Goal: Information Seeking & Learning: Compare options

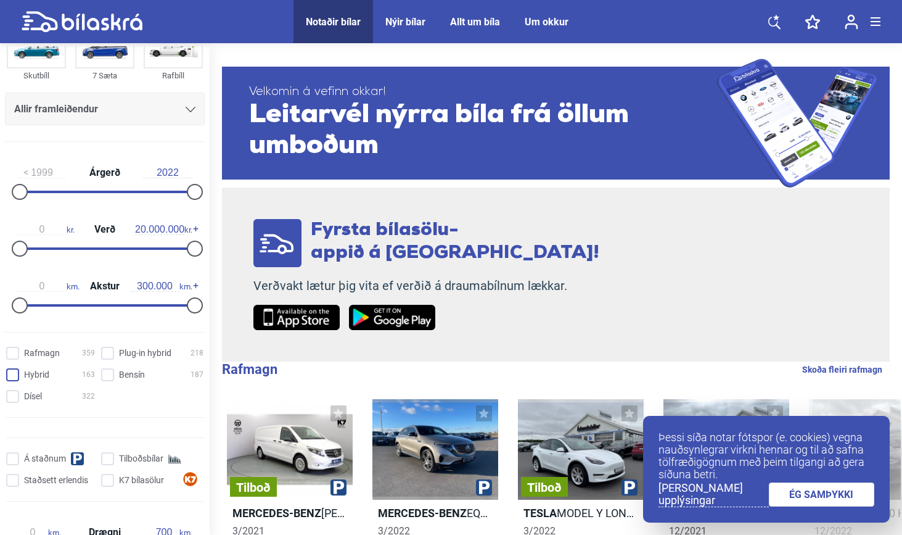
scroll to position [132, 0]
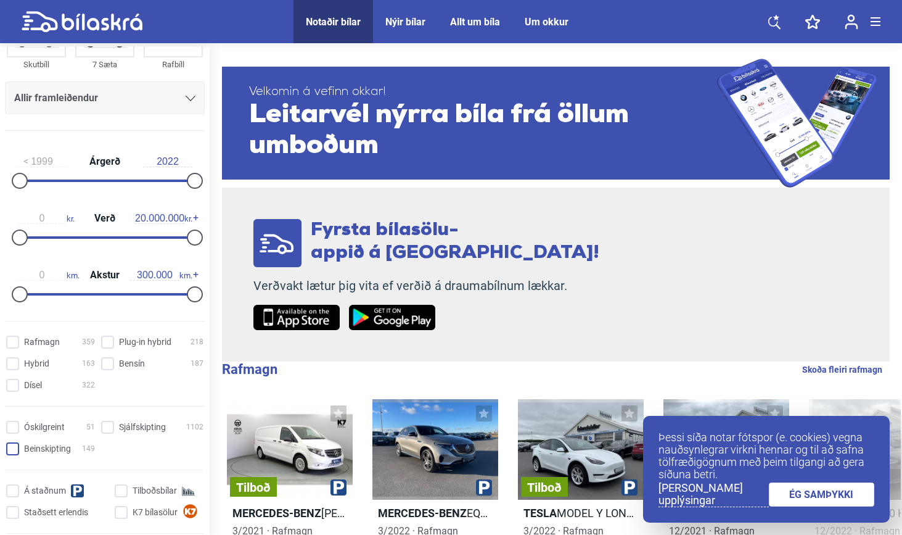
click at [17, 448] on input "Beinskipting 149" at bounding box center [52, 449] width 89 height 13
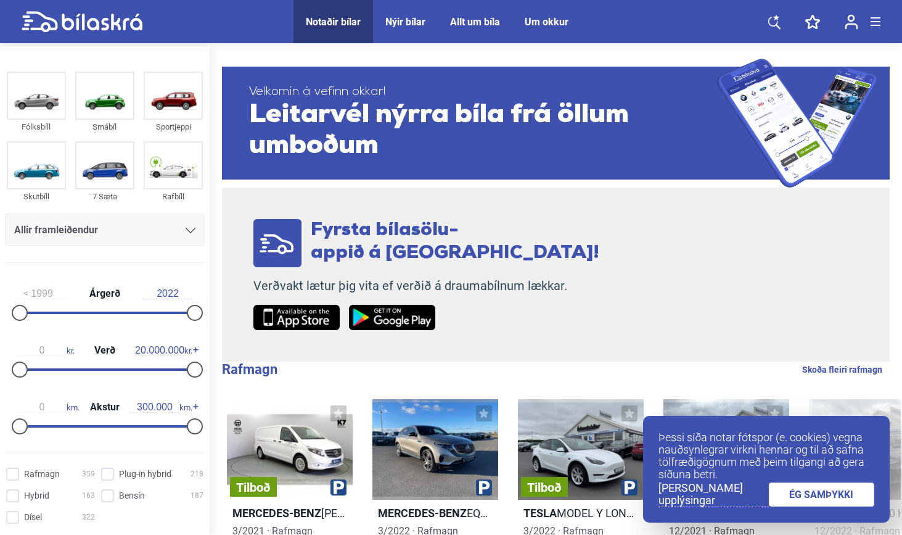
click at [824, 494] on link "ÉG SAMÞYKKI" at bounding box center [822, 494] width 106 height 24
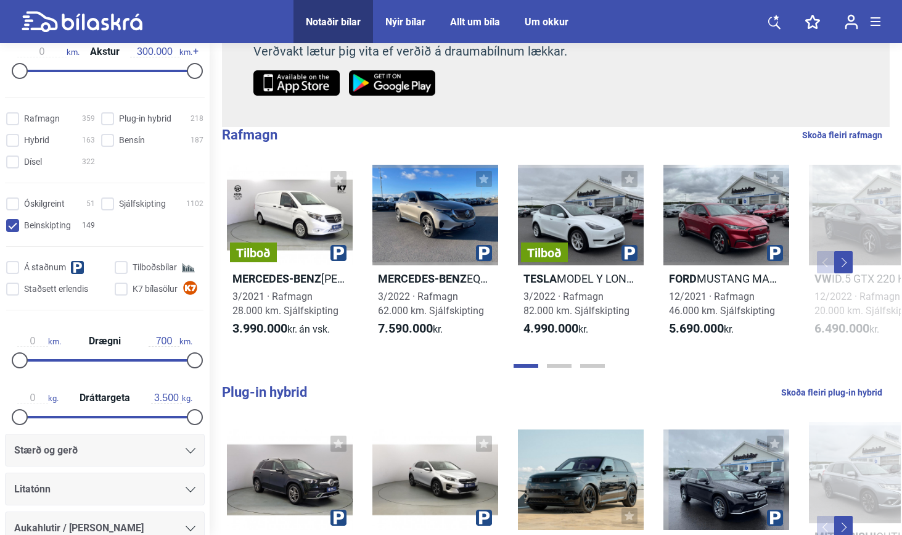
scroll to position [351, 0]
click at [10, 226] on input "Beinskipting 149" at bounding box center [52, 226] width 89 height 13
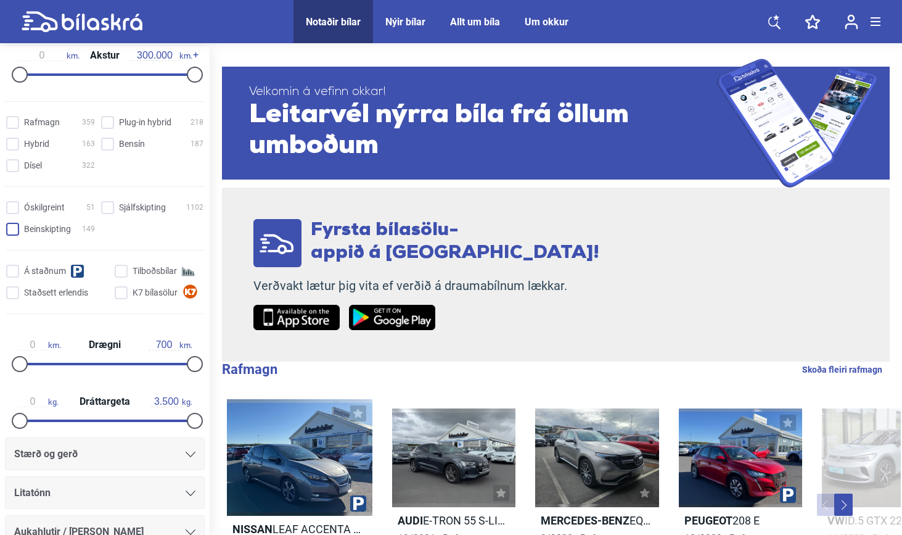
click at [10, 226] on input "Beinskipting 149" at bounding box center [52, 229] width 89 height 13
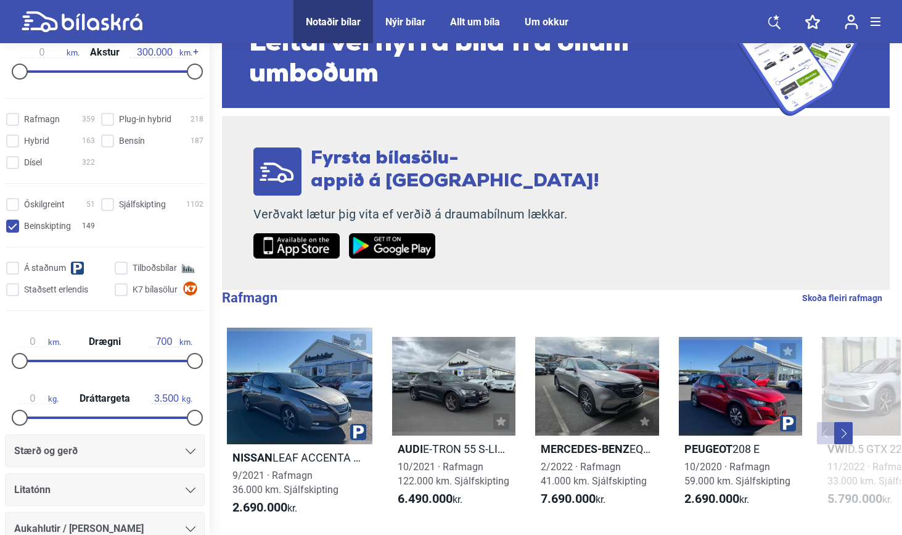
scroll to position [74, 0]
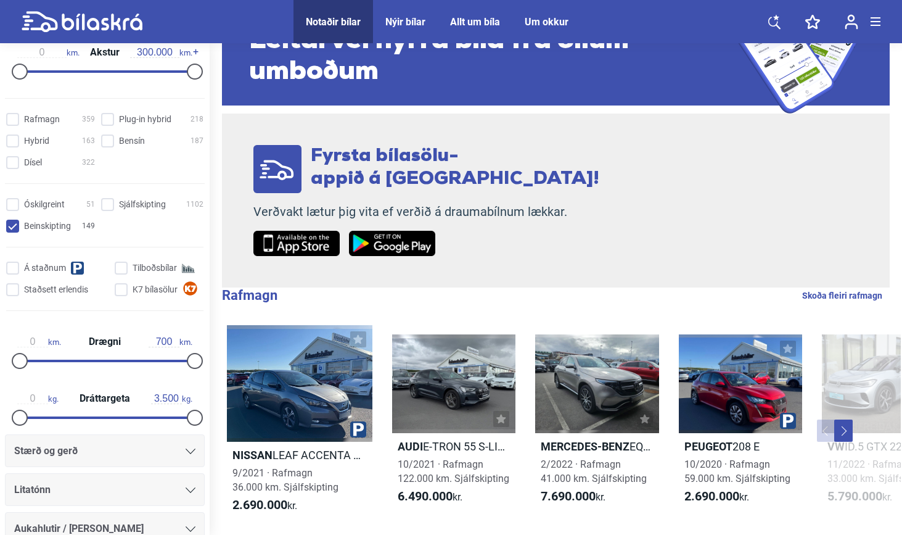
click at [50, 224] on input "Beinskipting 149" at bounding box center [52, 226] width 89 height 13
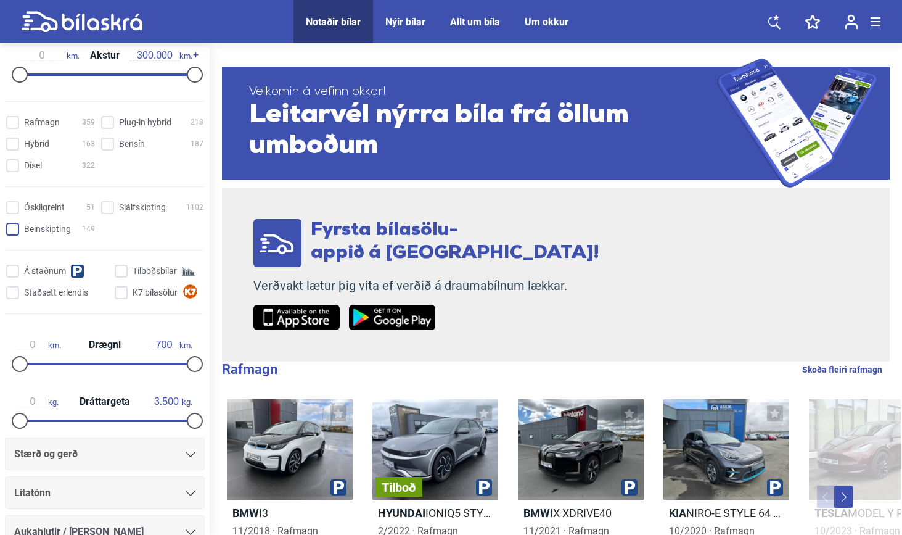
click at [52, 229] on input "Beinskipting 149" at bounding box center [52, 229] width 89 height 13
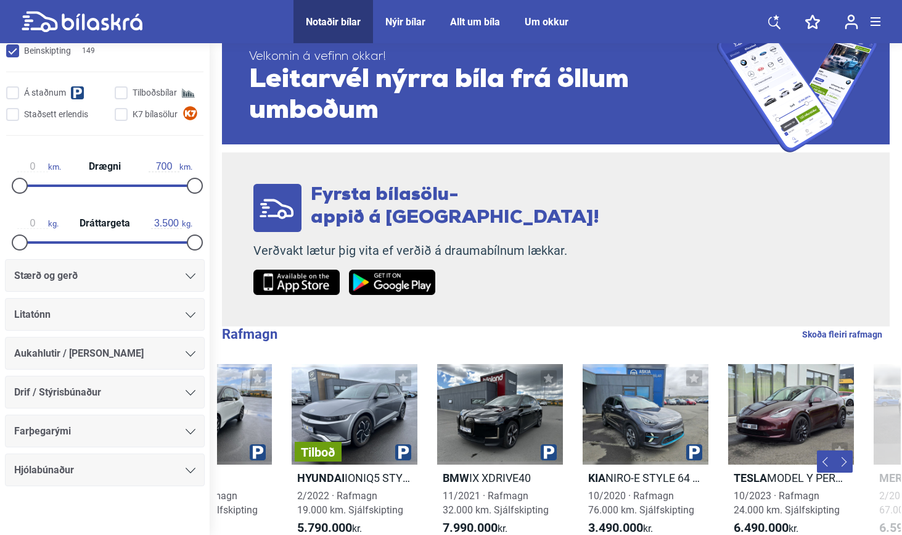
click at [186, 278] on icon at bounding box center [191, 276] width 10 height 6
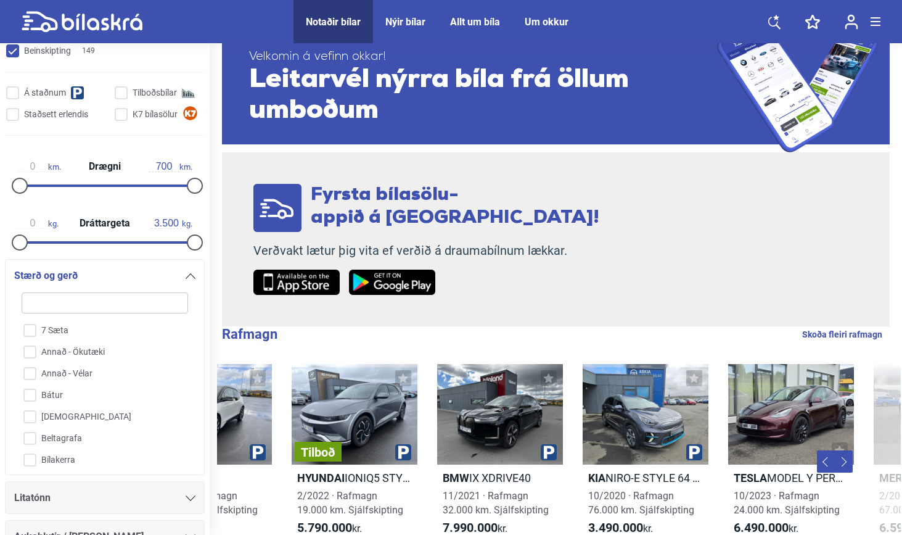
click at [186, 279] on icon at bounding box center [191, 276] width 10 height 6
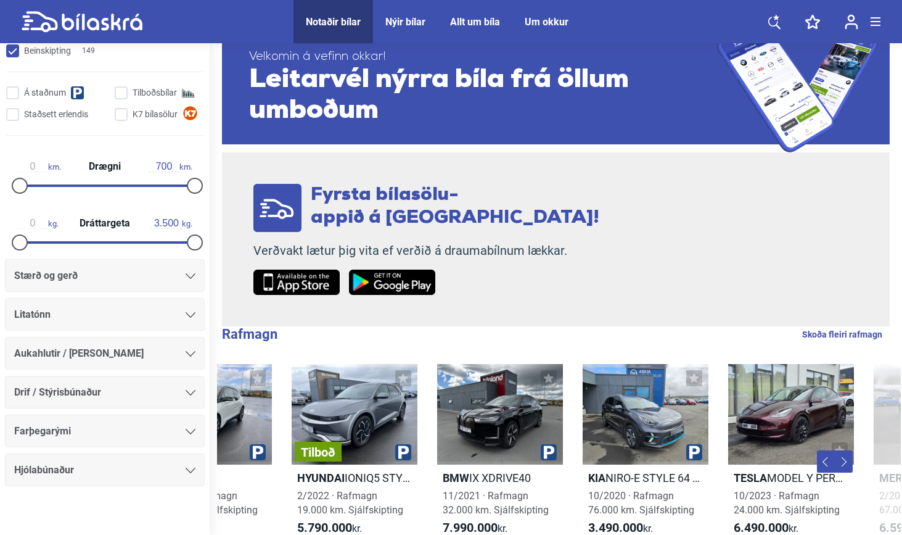
click at [188, 300] on div "Stærð og gerð Litatónn Aukahlutir / Annar búnaður Drif / Stýrisbúnaður Farþegar…" at bounding box center [105, 372] width 210 height 227
click at [186, 318] on icon at bounding box center [191, 315] width 10 height 6
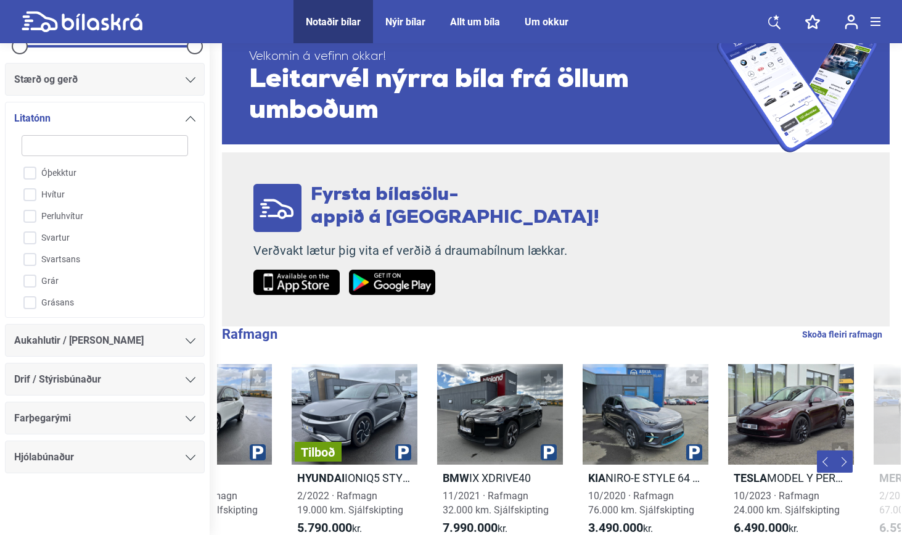
click at [189, 309] on div "Óþekktur Hvítur Perluhvítur Svartur Svartsans Grár Grásans Grár (tvílitur) Stei…" at bounding box center [104, 218] width 181 height 183
click at [189, 113] on div at bounding box center [191, 118] width 10 height 10
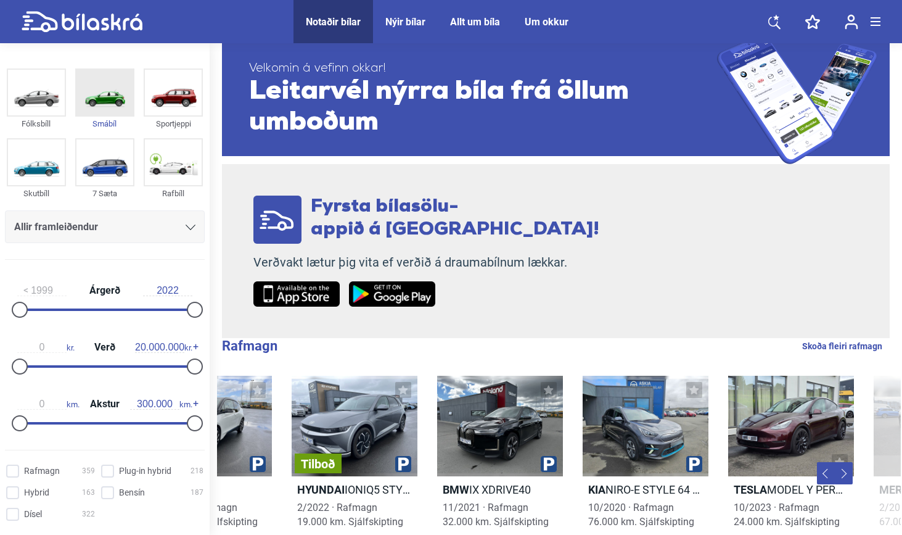
click at [88, 102] on img at bounding box center [104, 93] width 57 height 46
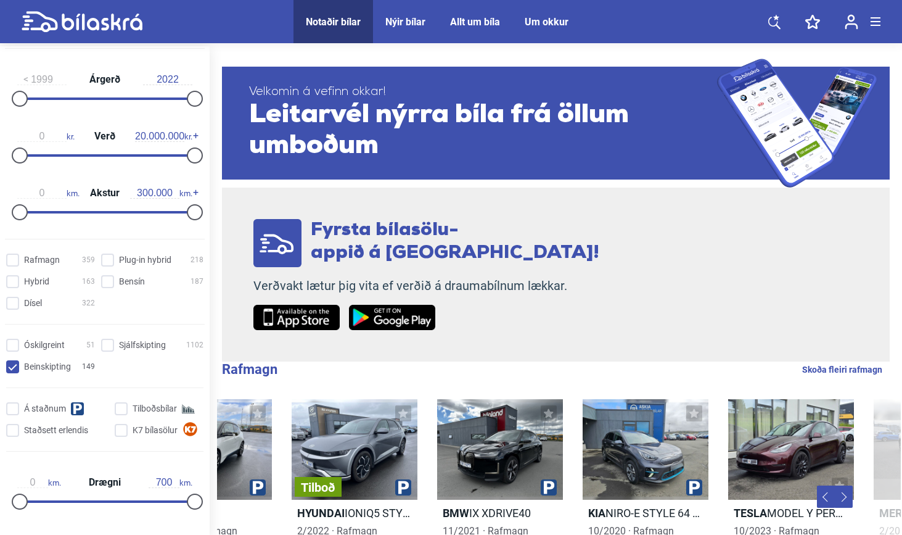
scroll to position [219, 0]
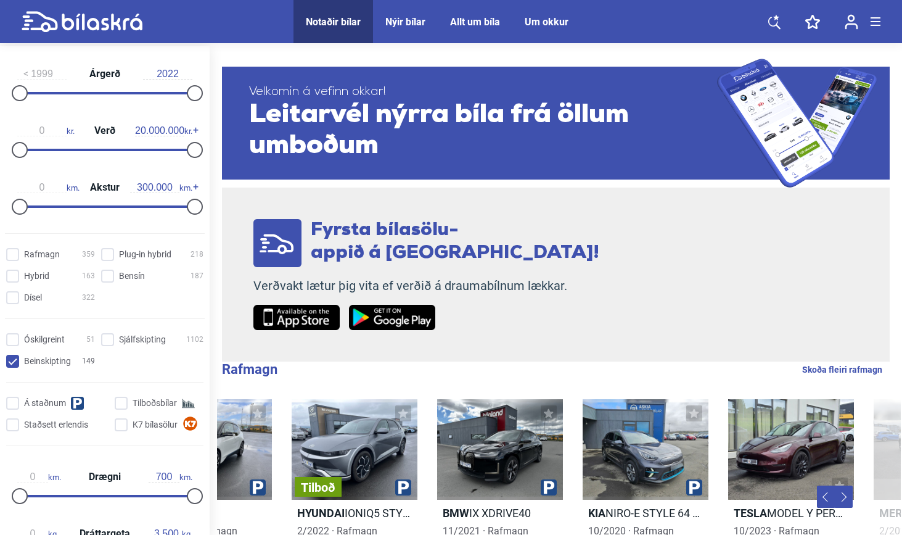
click at [15, 363] on input "Beinskipting 149" at bounding box center [52, 361] width 89 height 13
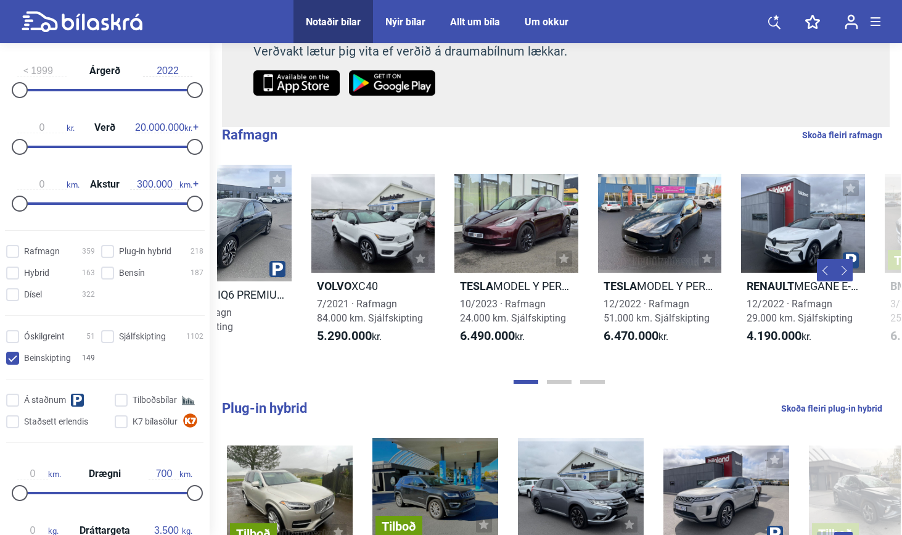
checkbox input "false"
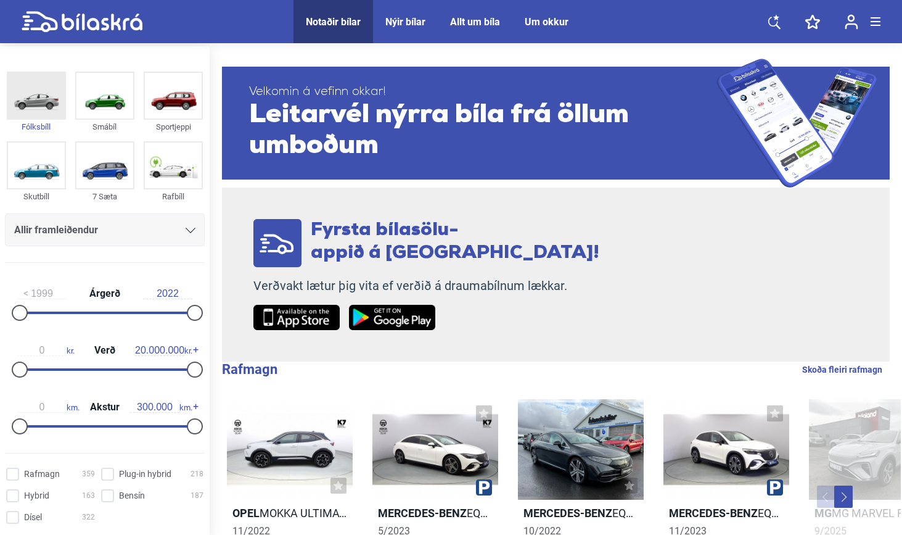
click at [41, 113] on img at bounding box center [36, 96] width 57 height 46
